Goal: Task Accomplishment & Management: Use online tool/utility

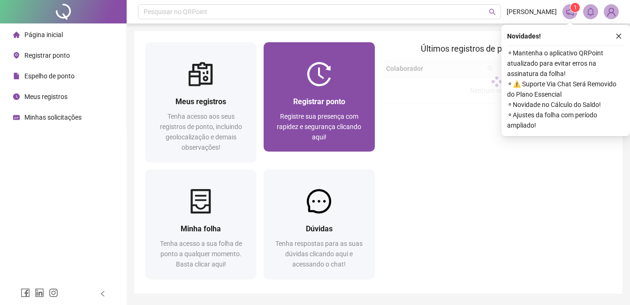
click at [302, 102] on span "Registrar ponto" at bounding box center [319, 101] width 52 height 9
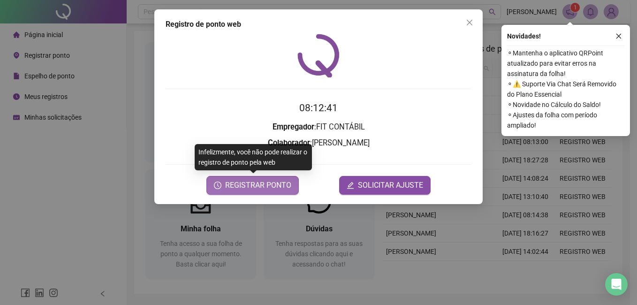
click at [253, 187] on span "REGISTRAR PONTO" at bounding box center [258, 185] width 66 height 11
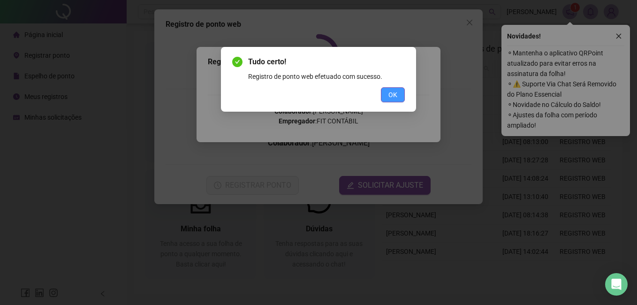
click at [391, 90] on span "OK" at bounding box center [392, 95] width 9 height 10
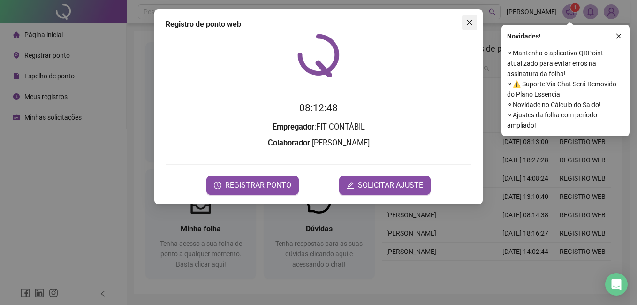
click at [470, 25] on icon "close" at bounding box center [470, 23] width 8 height 8
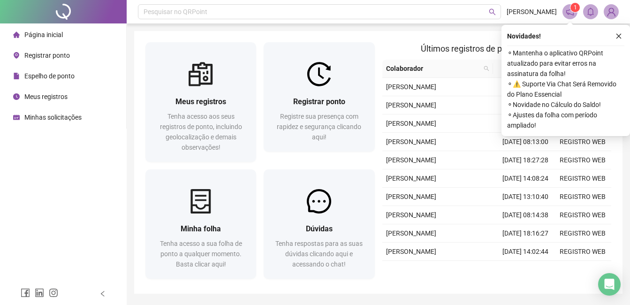
click at [620, 37] on icon "close" at bounding box center [618, 36] width 7 height 7
click at [622, 35] on button "button" at bounding box center [618, 35] width 11 height 11
